Goal: Check status: Check status

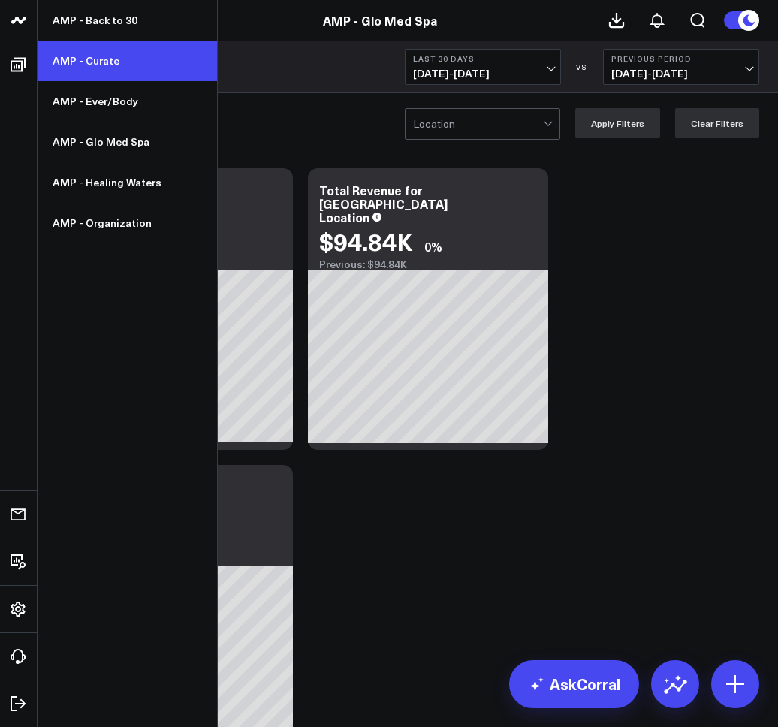
click at [113, 61] on link "AMP - Curate" at bounding box center [128, 61] width 180 height 41
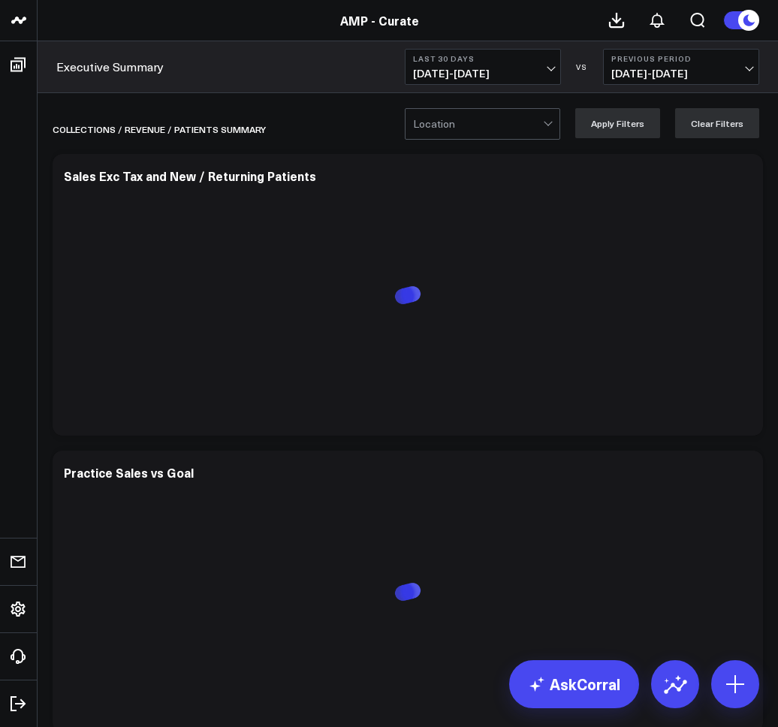
click at [518, 78] on span "[DATE] - [DATE]" at bounding box center [483, 74] width 140 height 12
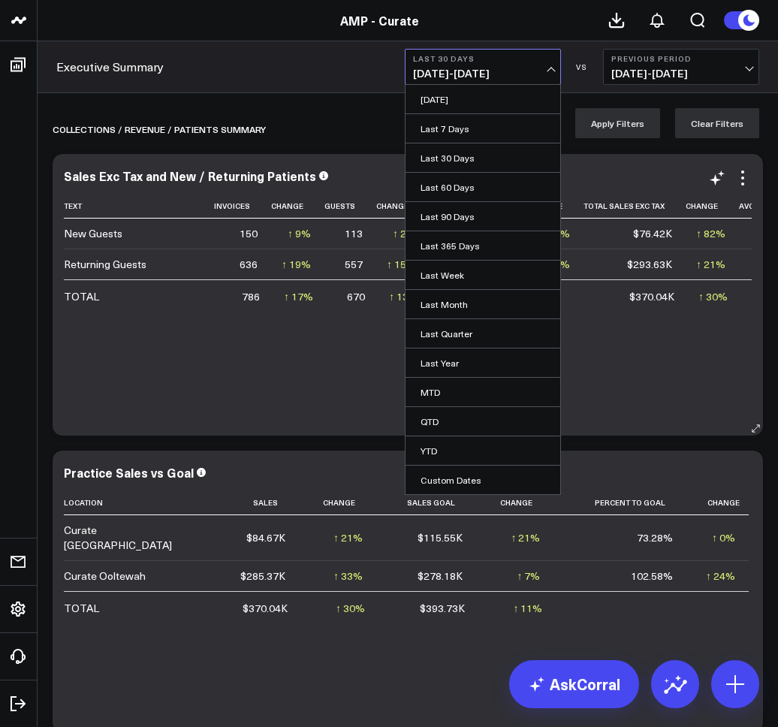
click at [270, 351] on div "Text Invoices Change Guests Change Invoices Per Guest Change Total Sales Exc Ta…" at bounding box center [408, 307] width 688 height 227
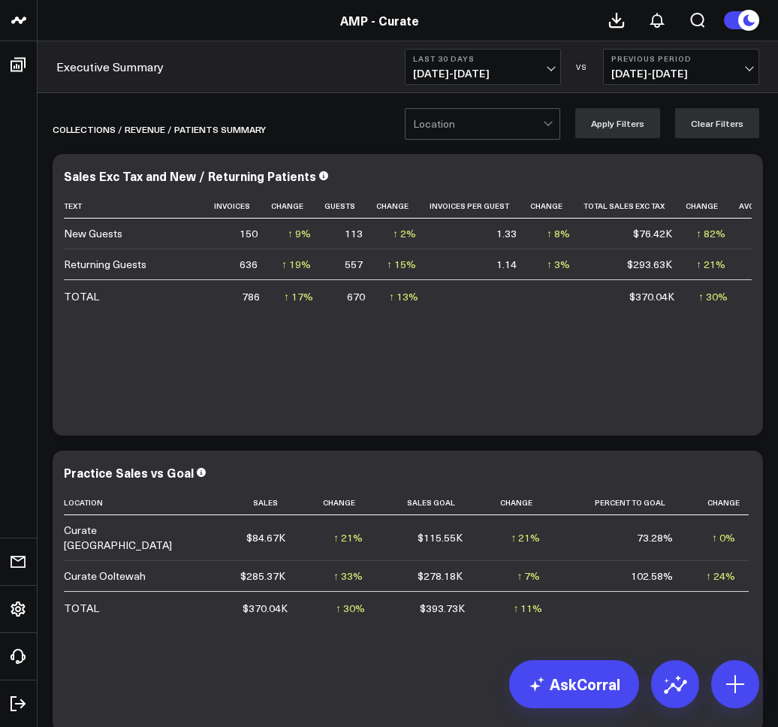
click at [478, 78] on span "[DATE] - [DATE]" at bounding box center [483, 74] width 140 height 12
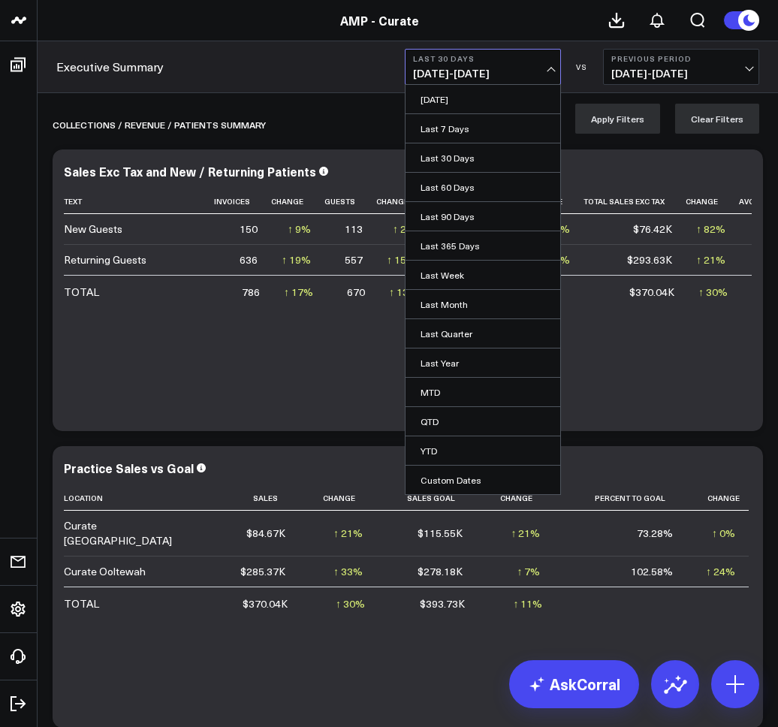
click at [449, 440] on link "YTD" at bounding box center [483, 451] width 155 height 29
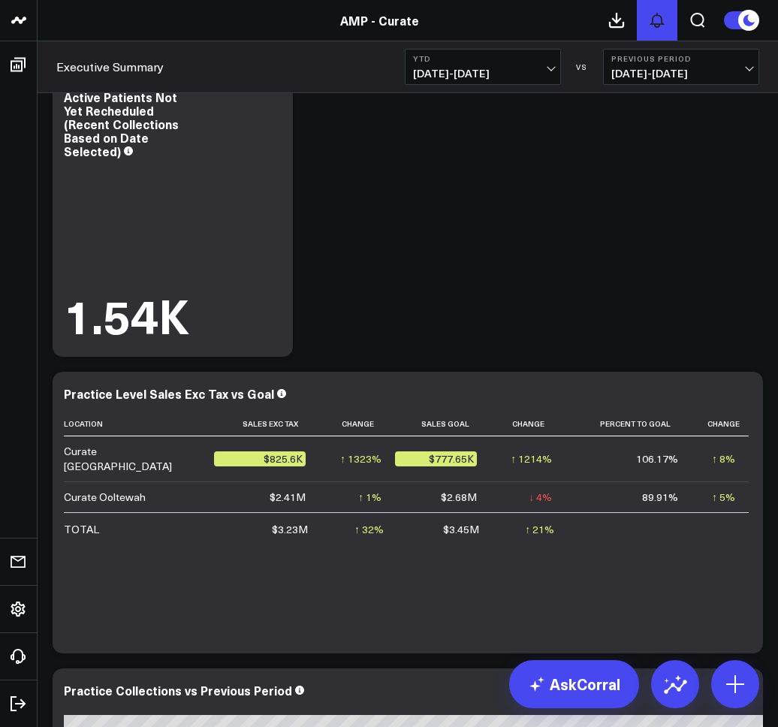
scroll to position [2156, 0]
